Goal: Navigation & Orientation: Find specific page/section

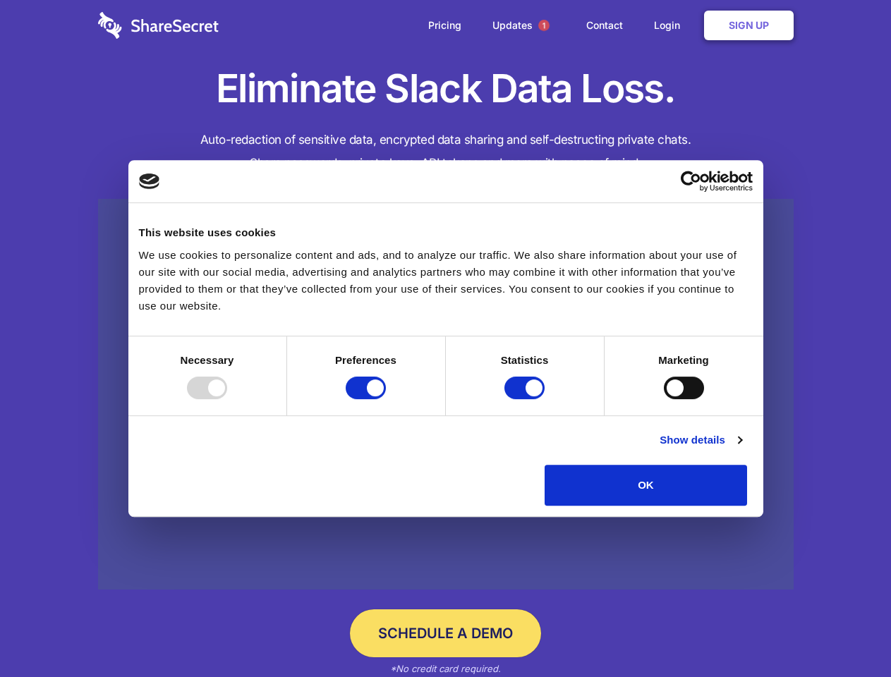
click at [227, 399] on div at bounding box center [207, 388] width 40 height 23
click at [386, 399] on input "Preferences" at bounding box center [365, 388] width 40 height 23
checkbox input "false"
click at [526, 399] on input "Statistics" at bounding box center [524, 388] width 40 height 23
checkbox input "false"
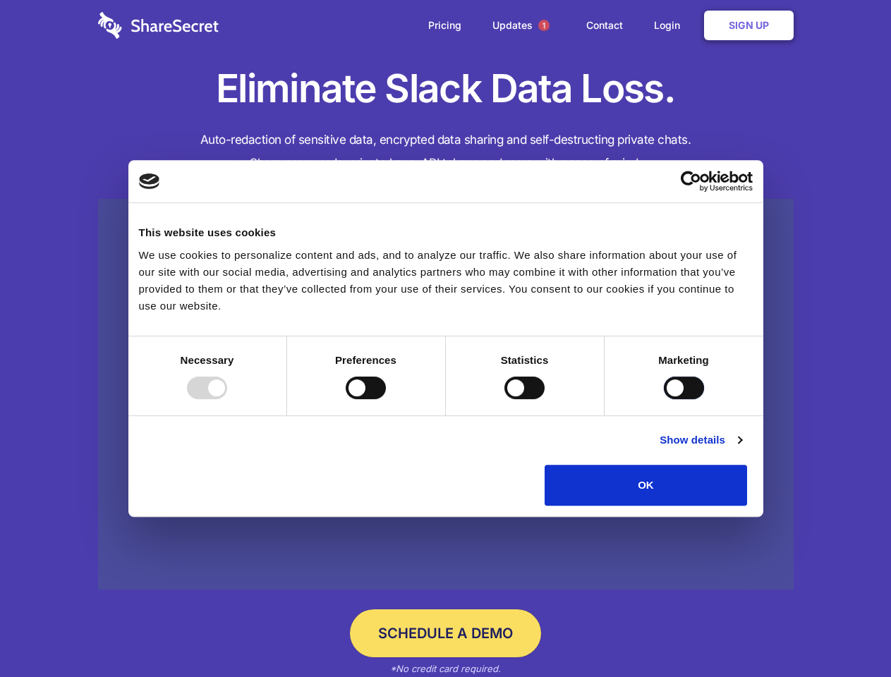
click at [663, 399] on input "Marketing" at bounding box center [683, 388] width 40 height 23
checkbox input "true"
click at [741, 448] on link "Show details" at bounding box center [700, 440] width 82 height 17
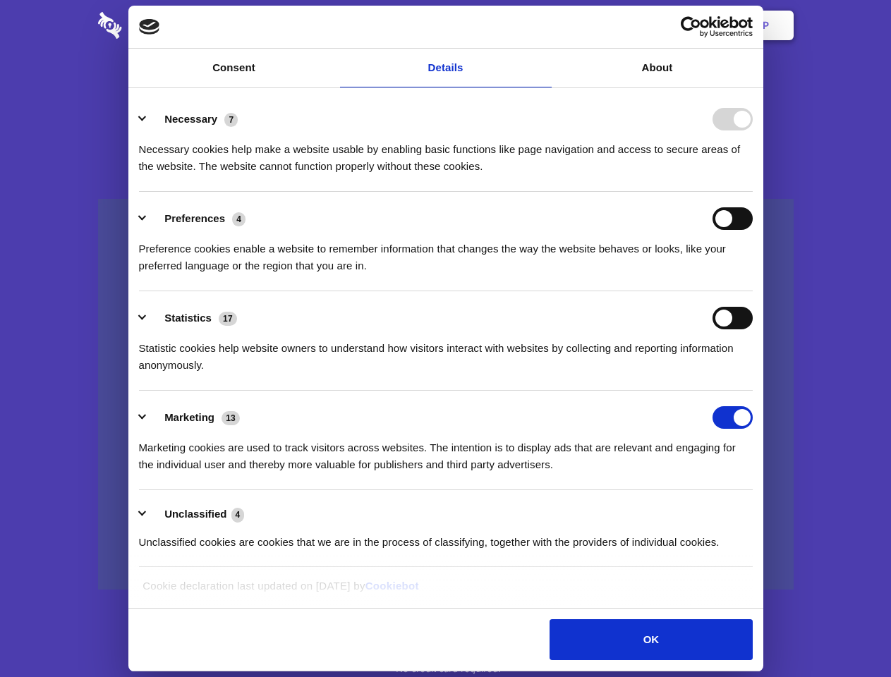
click at [752, 192] on li "Necessary 7 Necessary cookies help make a website usable by enabling basic func…" at bounding box center [445, 141] width 613 height 99
click at [543, 25] on span "1" at bounding box center [543, 25] width 11 height 11
